Goal: Information Seeking & Learning: Find specific page/section

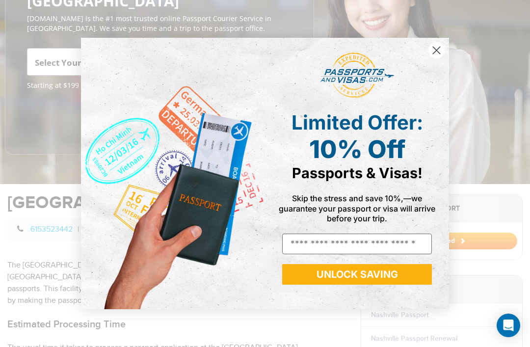
click at [442, 54] on form "Limited Offer: 10% Off Passports & Visas! Skip the stress and save 10%,—we guar…" at bounding box center [265, 173] width 368 height 271
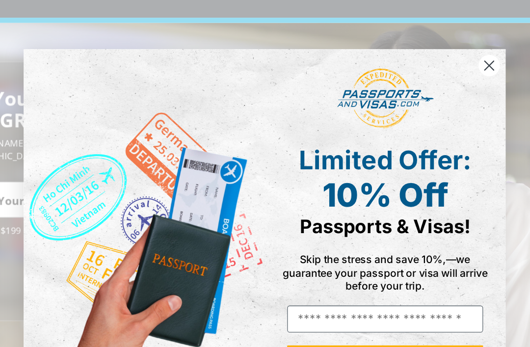
click at [428, 48] on circle "Close dialog" at bounding box center [436, 50] width 16 height 16
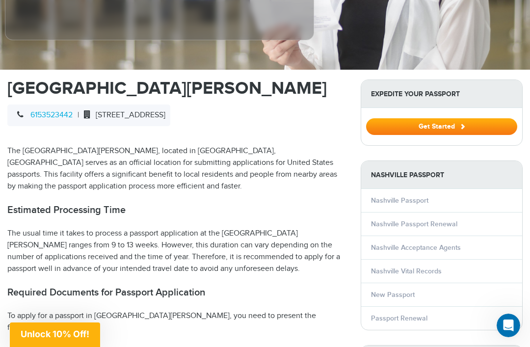
scroll to position [271, 0]
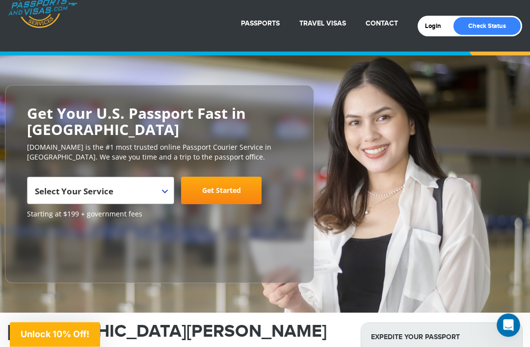
scroll to position [0, 0]
